Goal: Task Accomplishment & Management: Manage account settings

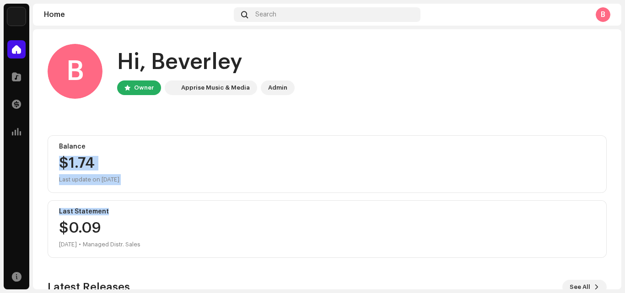
drag, startPoint x: 622, startPoint y: 145, endPoint x: 625, endPoint y: 197, distance: 52.3
click at [625, 197] on div "Ehu Home Catalog Transactions Analytics Resources Home Search B B Hi, Beverley …" at bounding box center [312, 146] width 625 height 293
click at [283, 210] on div "Last Statement" at bounding box center [327, 211] width 536 height 7
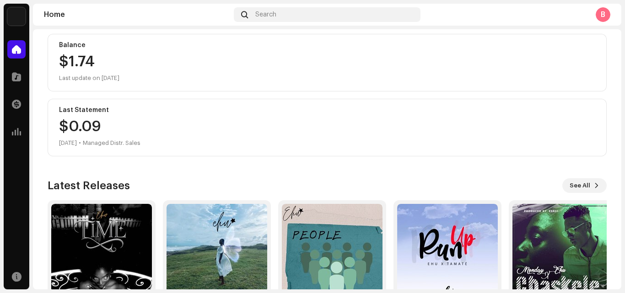
scroll to position [159, 0]
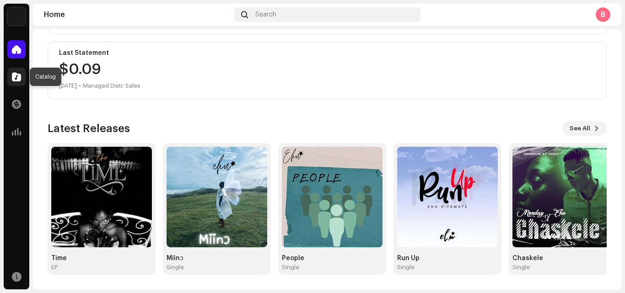
click at [15, 78] on span at bounding box center [16, 76] width 9 height 7
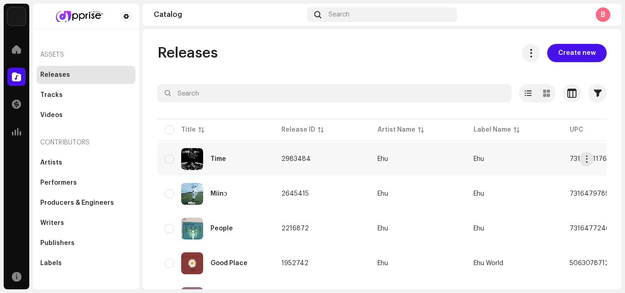
click at [223, 156] on div "Time" at bounding box center [219, 159] width 16 height 6
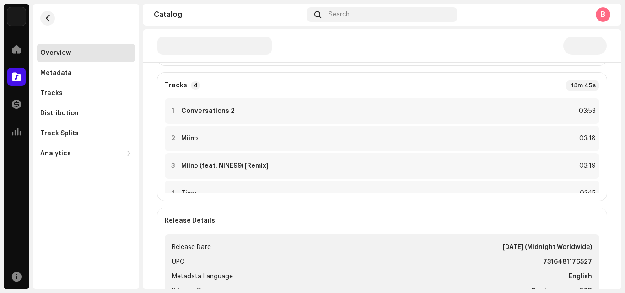
scroll to position [204, 0]
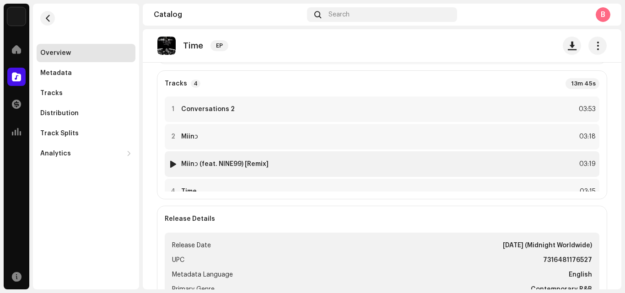
click at [244, 167] on strong "Miinɔ (feat. NINE99) [Remix]" at bounding box center [224, 164] width 87 height 7
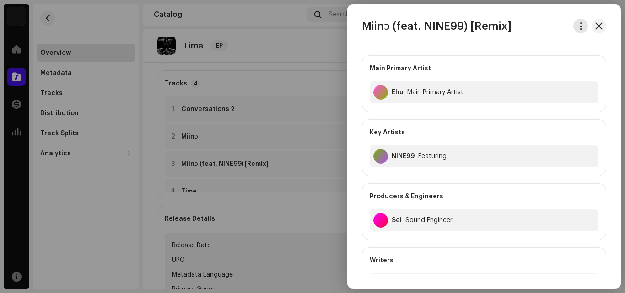
click at [578, 27] on span "button" at bounding box center [581, 25] width 7 height 7
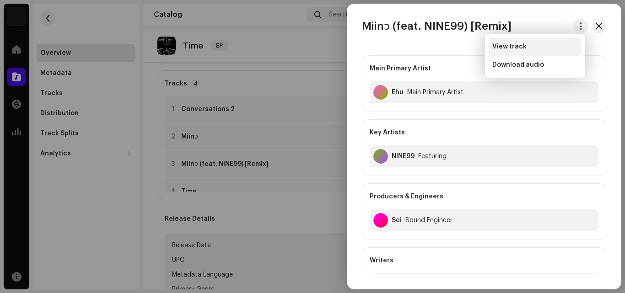
click at [508, 47] on span "View track" at bounding box center [509, 46] width 34 height 7
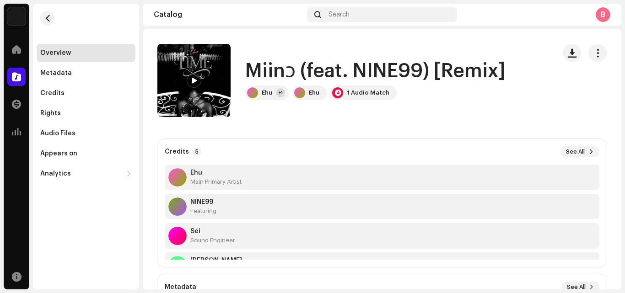
click at [594, 49] on span "button" at bounding box center [598, 52] width 9 height 7
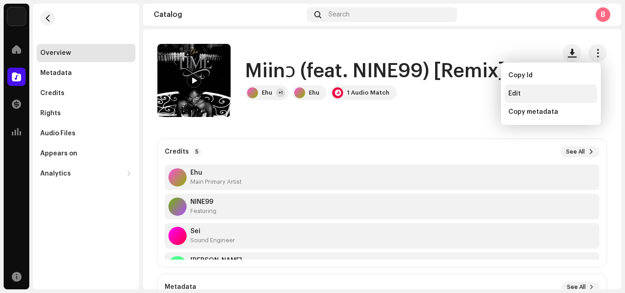
click at [521, 88] on div "Edit" at bounding box center [551, 94] width 92 height 18
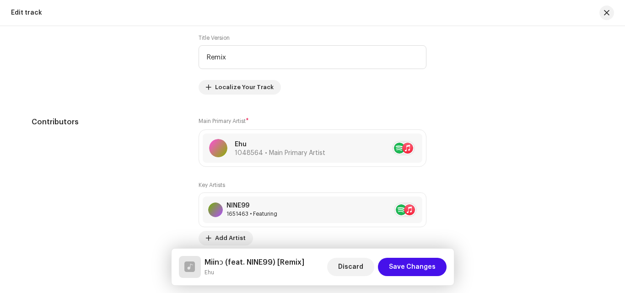
scroll to position [468, 0]
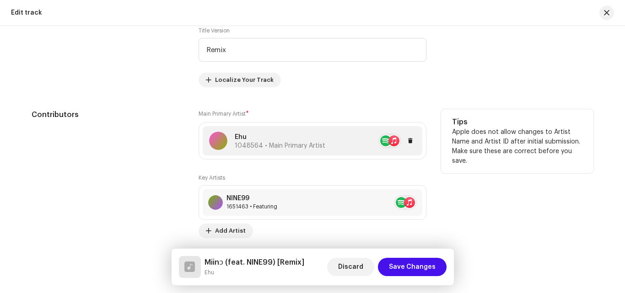
click at [250, 142] on div "Ehu 1048564 • Main Primary Artist" at bounding box center [280, 141] width 91 height 17
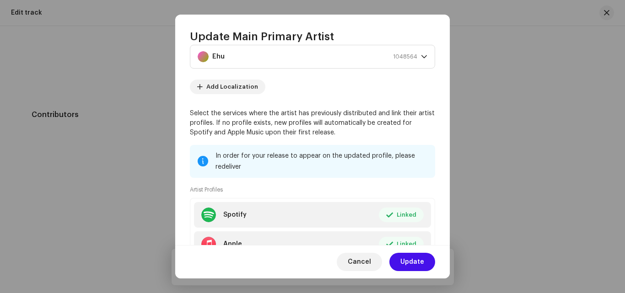
scroll to position [0, 0]
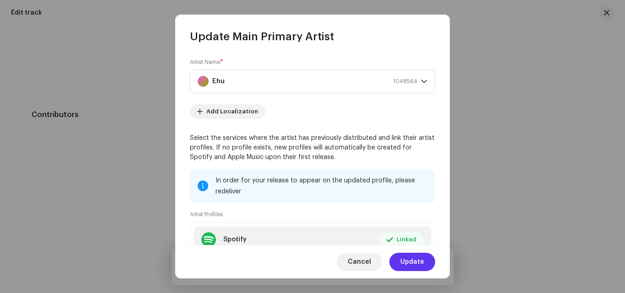
click at [421, 257] on span "Update" at bounding box center [412, 262] width 24 height 18
